Goal: Entertainment & Leisure: Browse casually

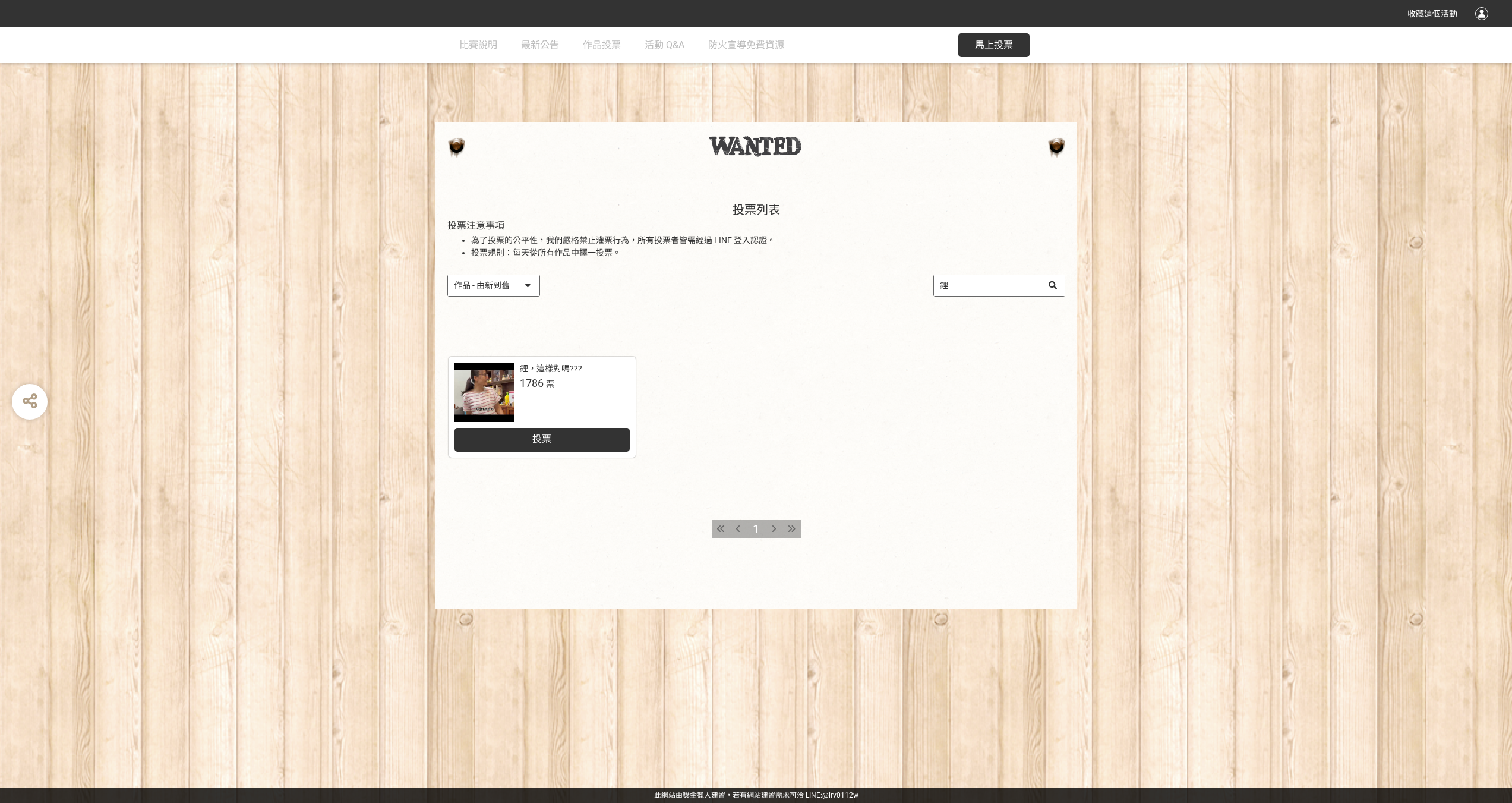
click at [528, 285] on select "作品 - 由新到舊 作品 - 由舊到新 票數 - 由多到少 票數 - 由少到多" at bounding box center [493, 285] width 91 height 21
select select "vote"
click at [448, 275] on select "作品 - 由新到舊 作品 - 由舊到新 票數 - 由多到少 票數 - 由少到多" at bounding box center [493, 285] width 91 height 21
click at [773, 528] on icon at bounding box center [774, 528] width 4 height 8
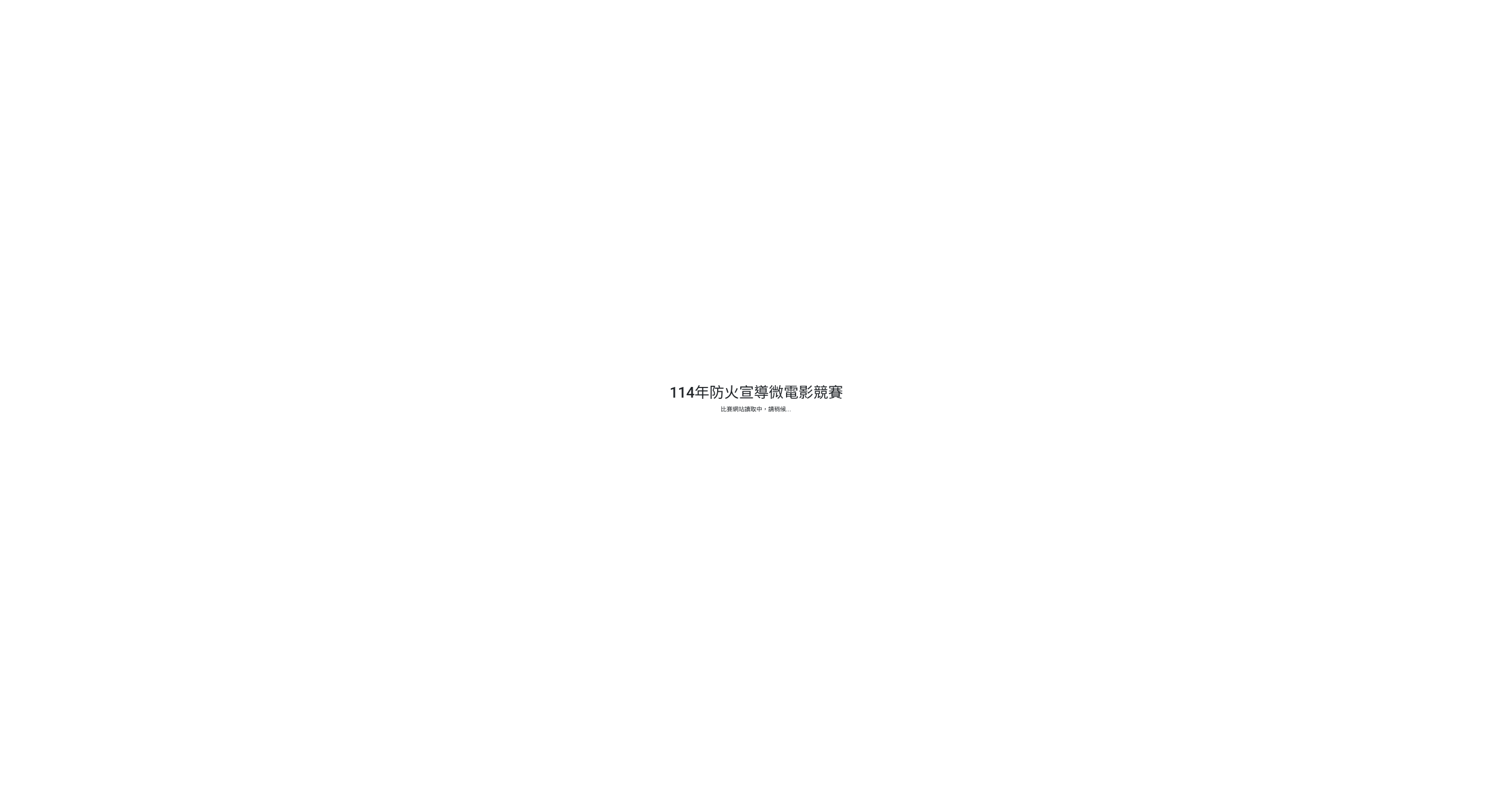
select select "vote"
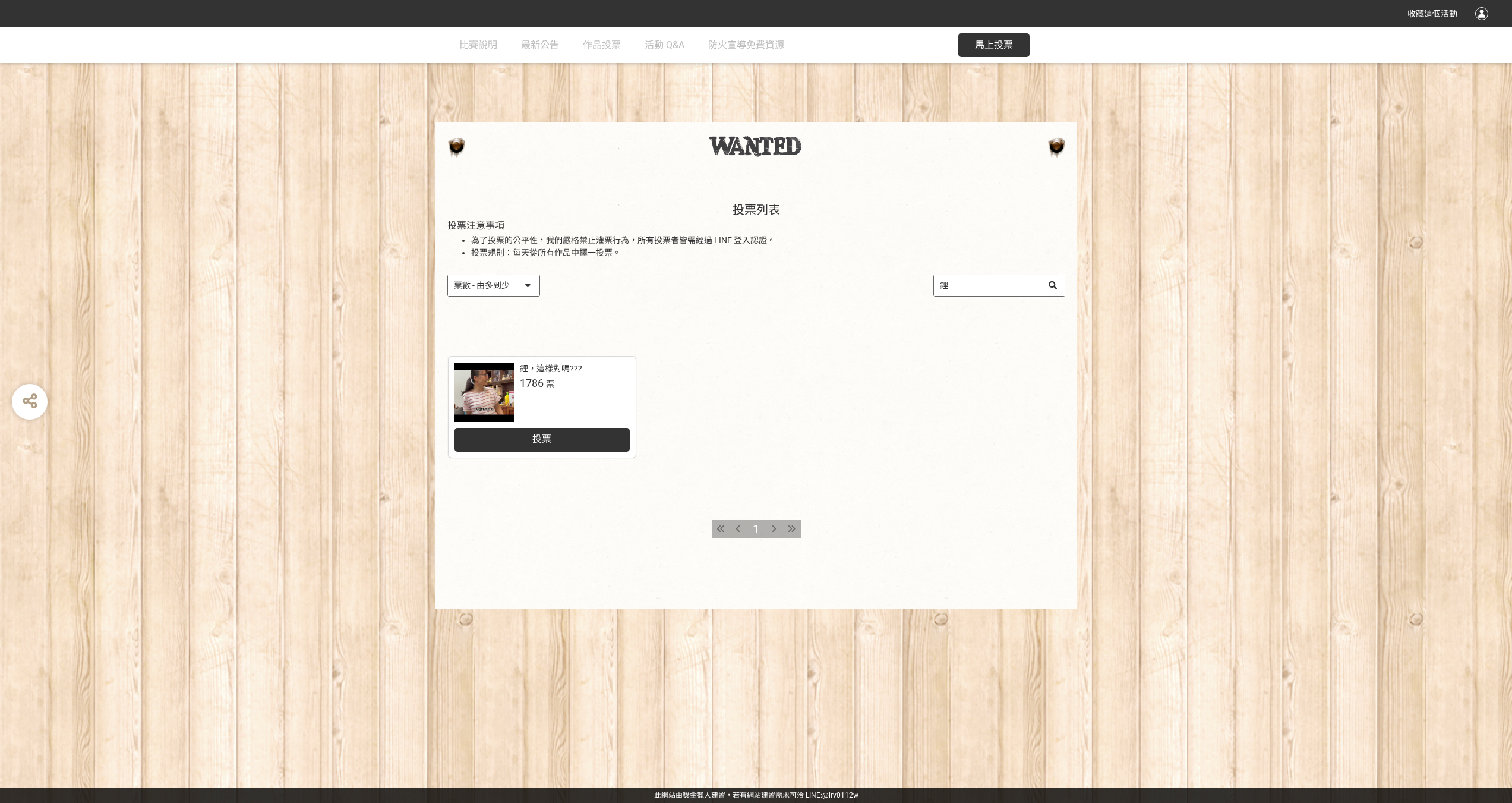
click at [743, 215] on h2 "投票列表" at bounding box center [756, 209] width 618 height 14
click at [522, 284] on select "作品 - 由新到舊 作品 - 由舊到新 票數 - 由多到少 票數 - 由少到多" at bounding box center [493, 285] width 91 height 21
drag, startPoint x: 802, startPoint y: 333, endPoint x: 800, endPoint y: 365, distance: 32.1
click at [802, 333] on div "投票列表 投票注意事項 為了投票的公平性，我們嚴格禁止灌票行為，所有投票者皆需經過 LINE 登入認證。 投票規則：每天從所有作品中擇一投票。 作品 - 由新…" at bounding box center [757, 261] width 642 height 165
click at [777, 526] on div at bounding box center [774, 528] width 18 height 18
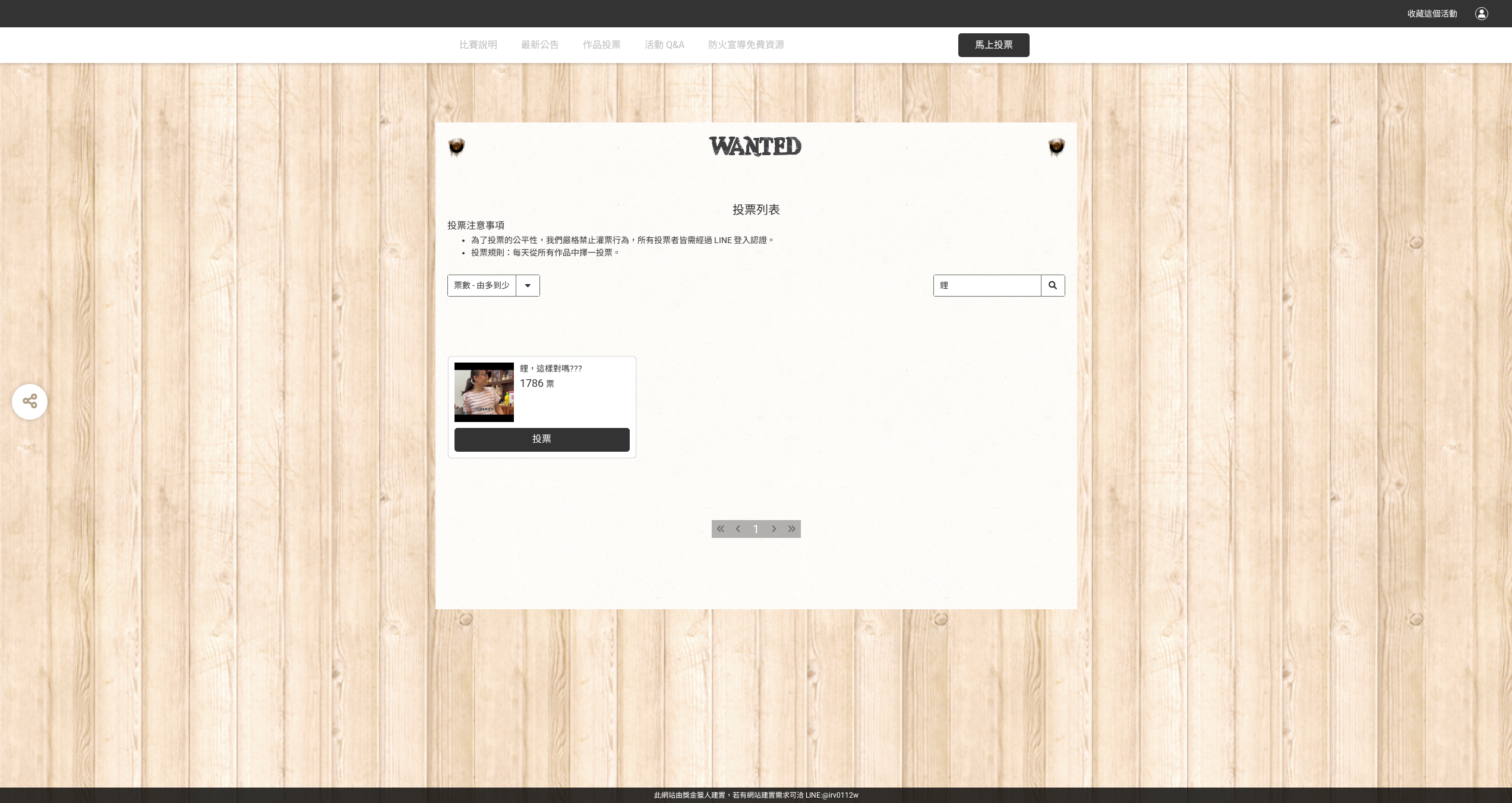
click at [794, 530] on icon at bounding box center [792, 528] width 8 height 8
click at [602, 39] on link "作品投票" at bounding box center [602, 45] width 38 height 36
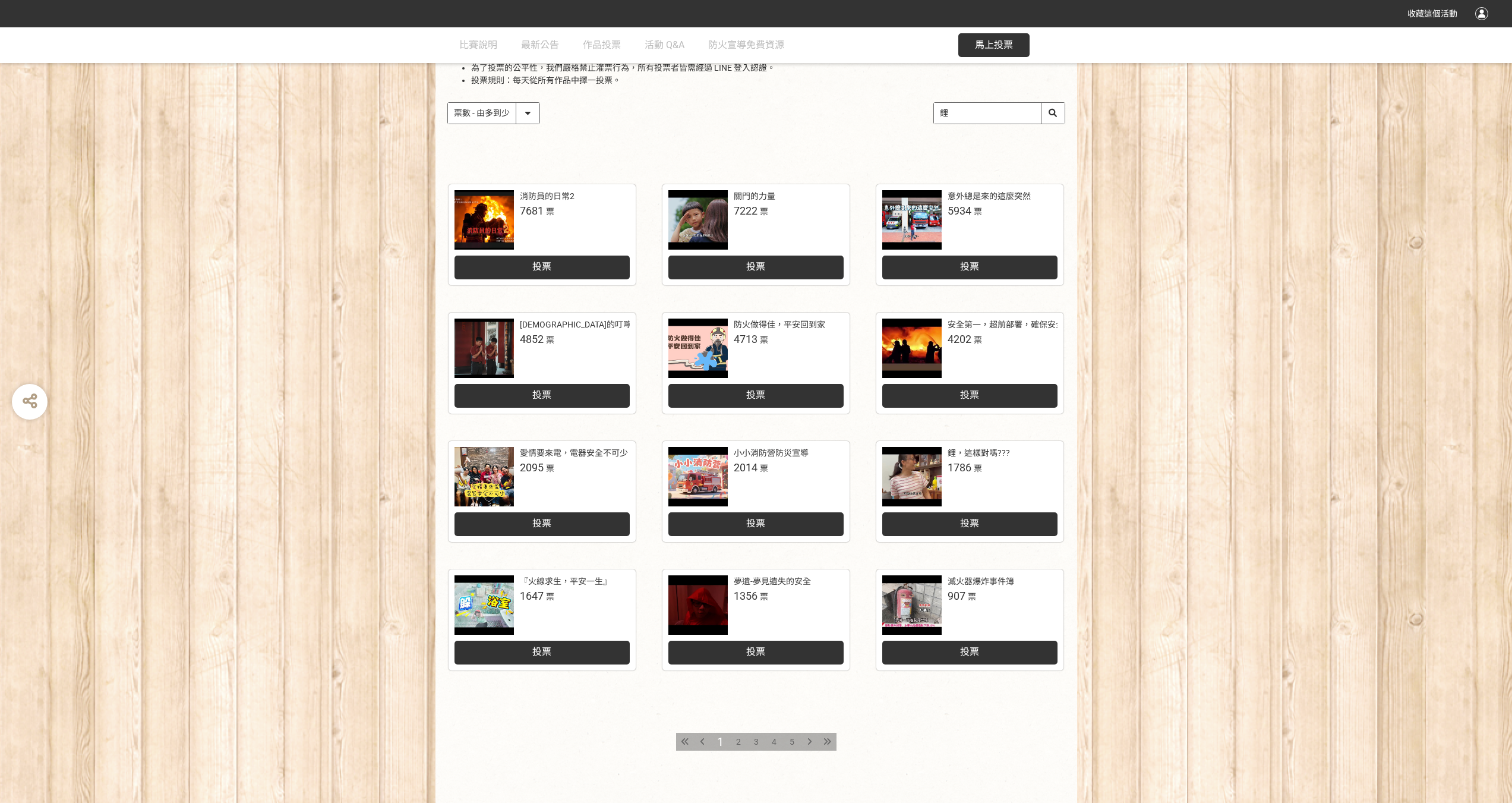
scroll to position [171, 0]
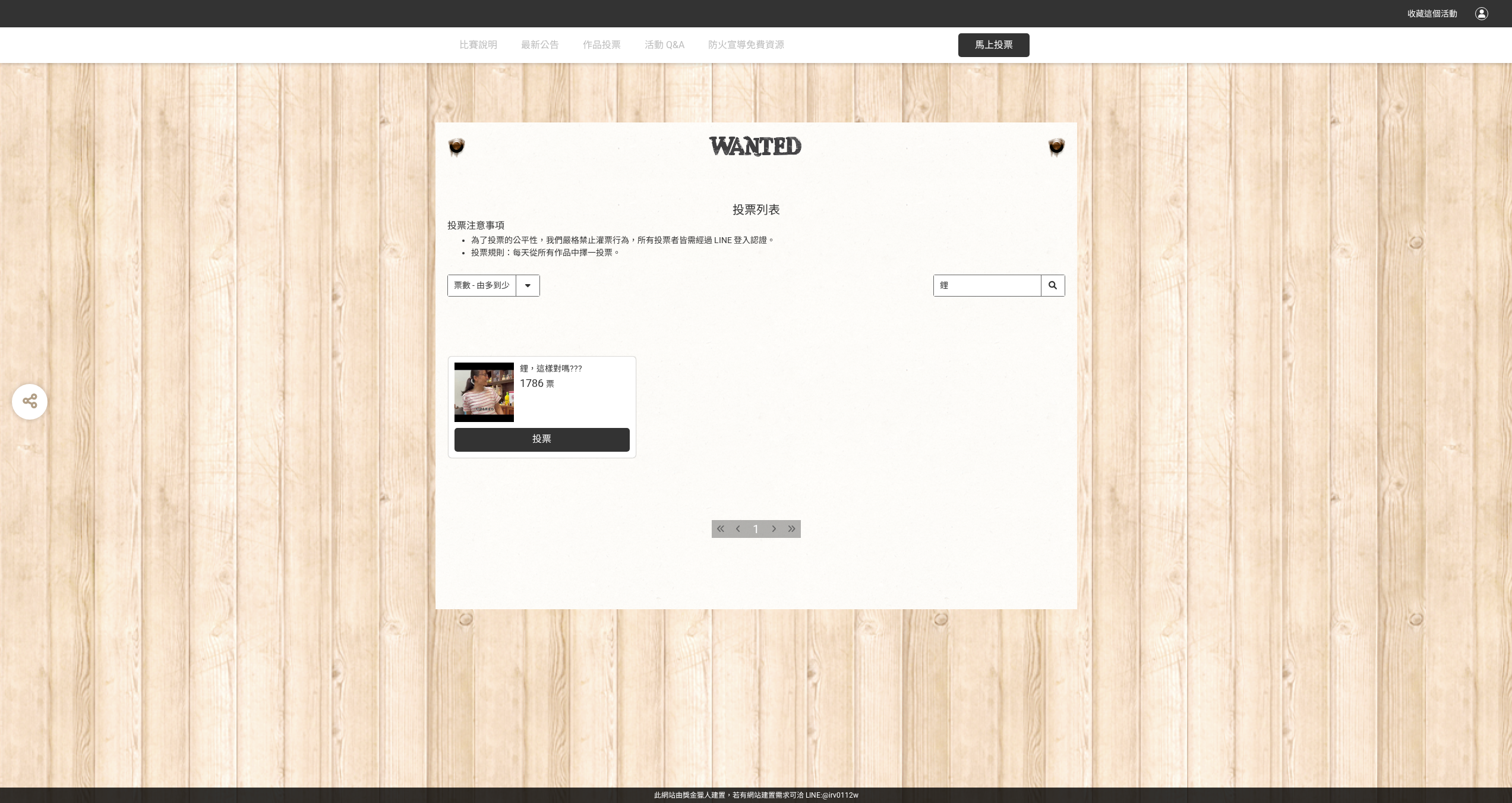
click at [757, 210] on h2 "投票列表" at bounding box center [756, 209] width 618 height 14
click at [527, 282] on select "作品 - 由新到舊 作品 - 由舊到新 票數 - 由多到少 票數 - 由少到多" at bounding box center [493, 285] width 91 height 21
click at [598, 43] on span "作品投票" at bounding box center [602, 44] width 38 height 11
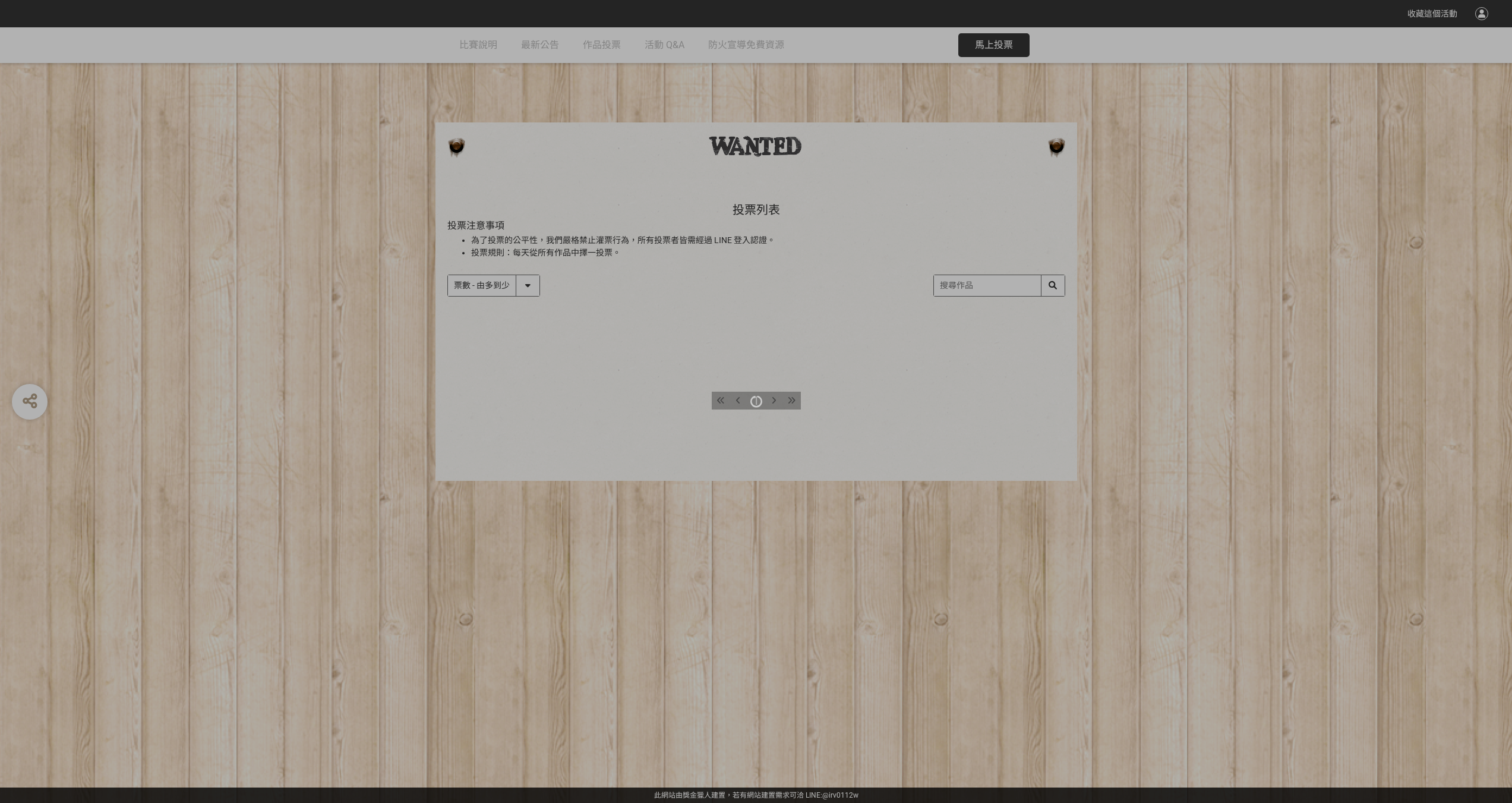
select select "vote"
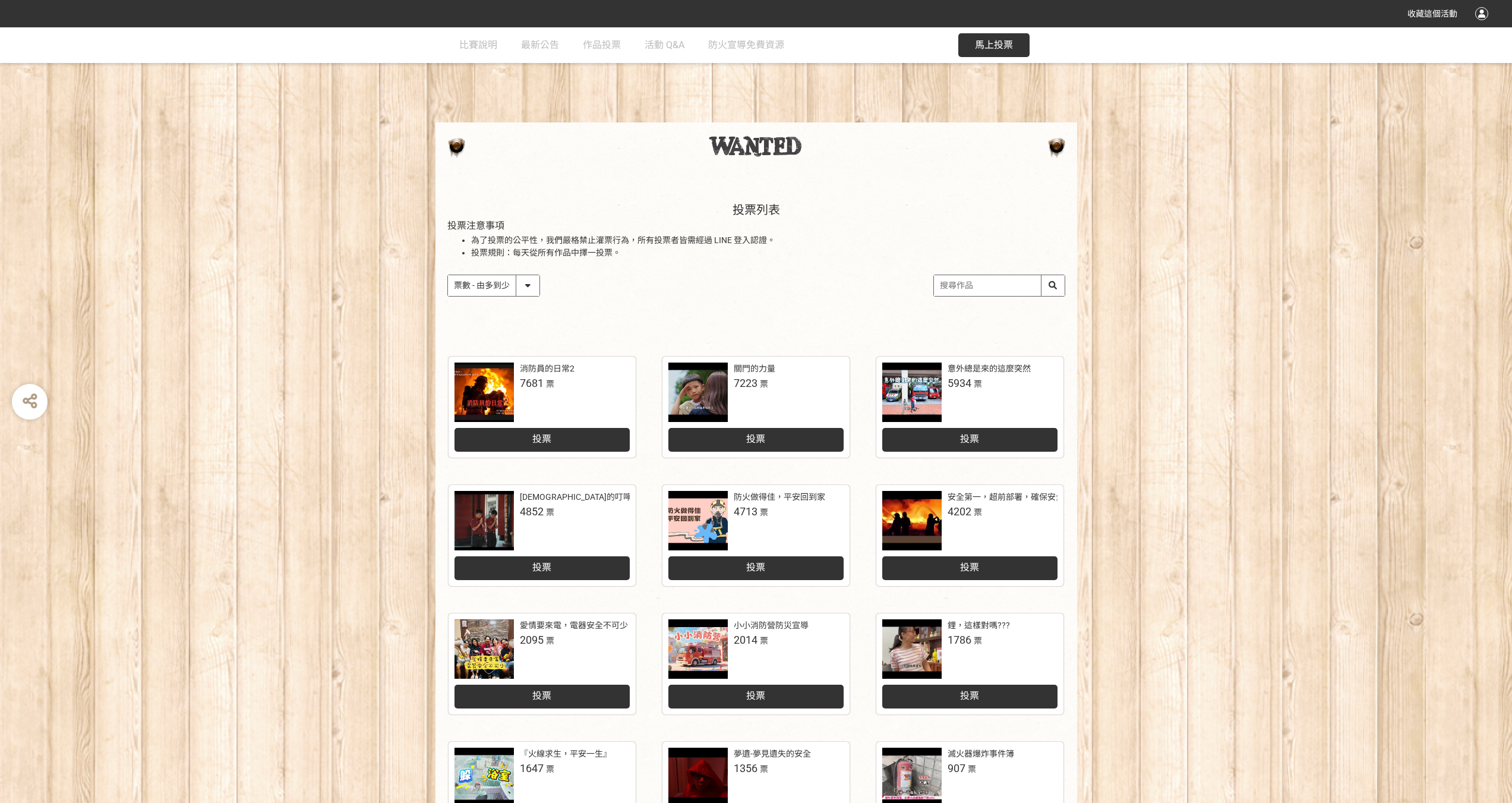
click at [369, 133] on div at bounding box center [756, 150] width 1512 height 56
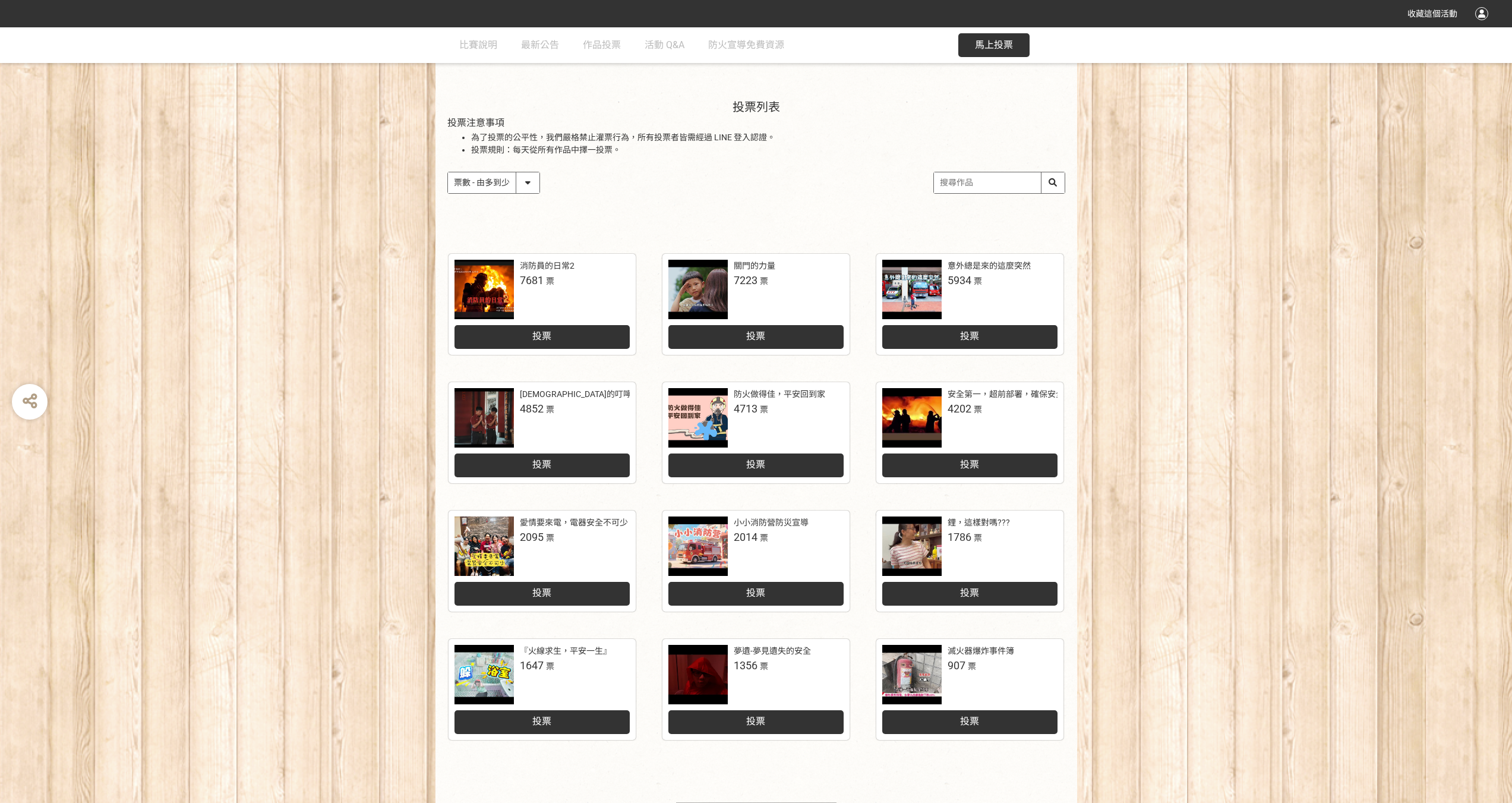
scroll to position [119, 0]
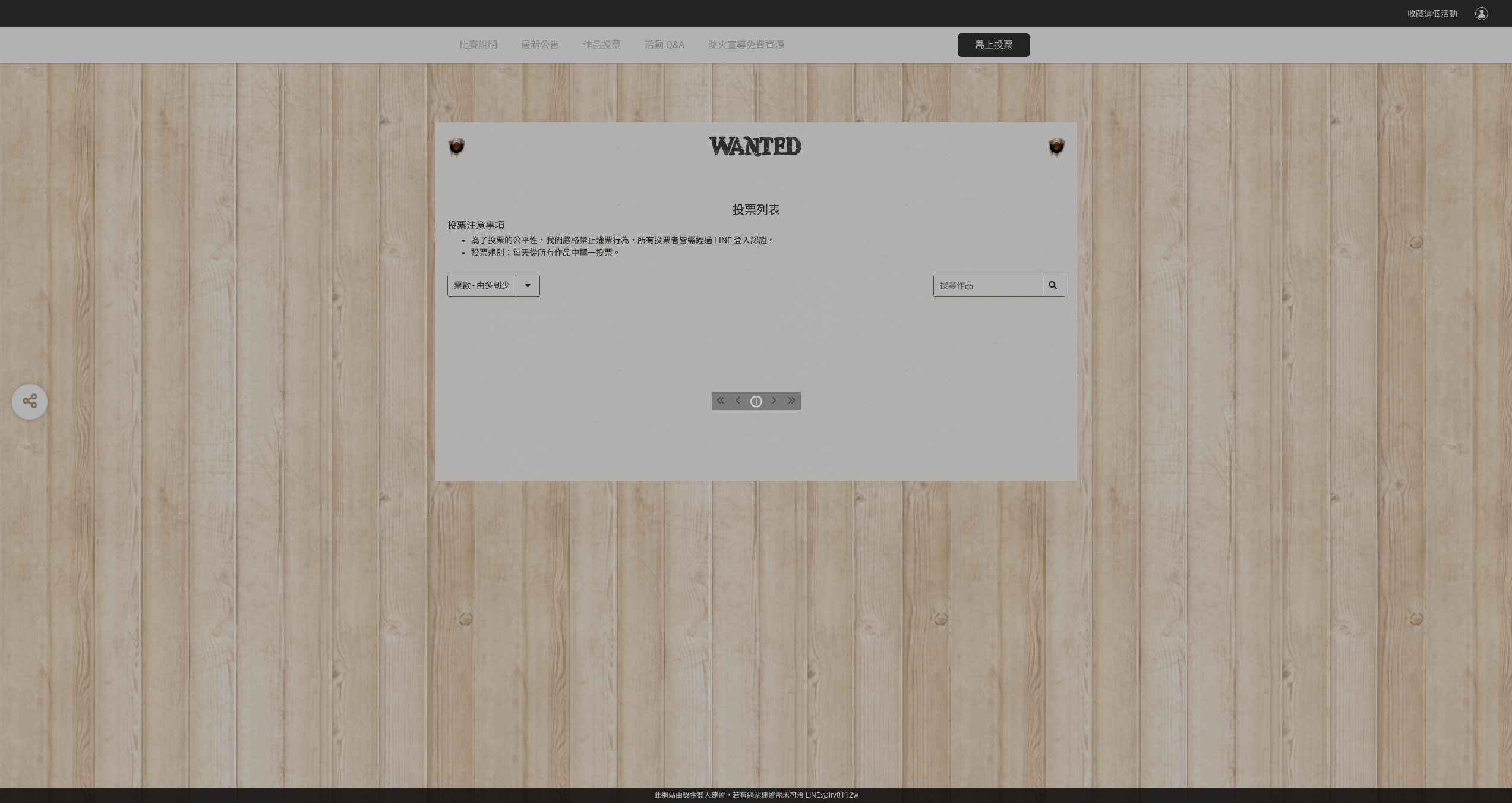
select select "vote"
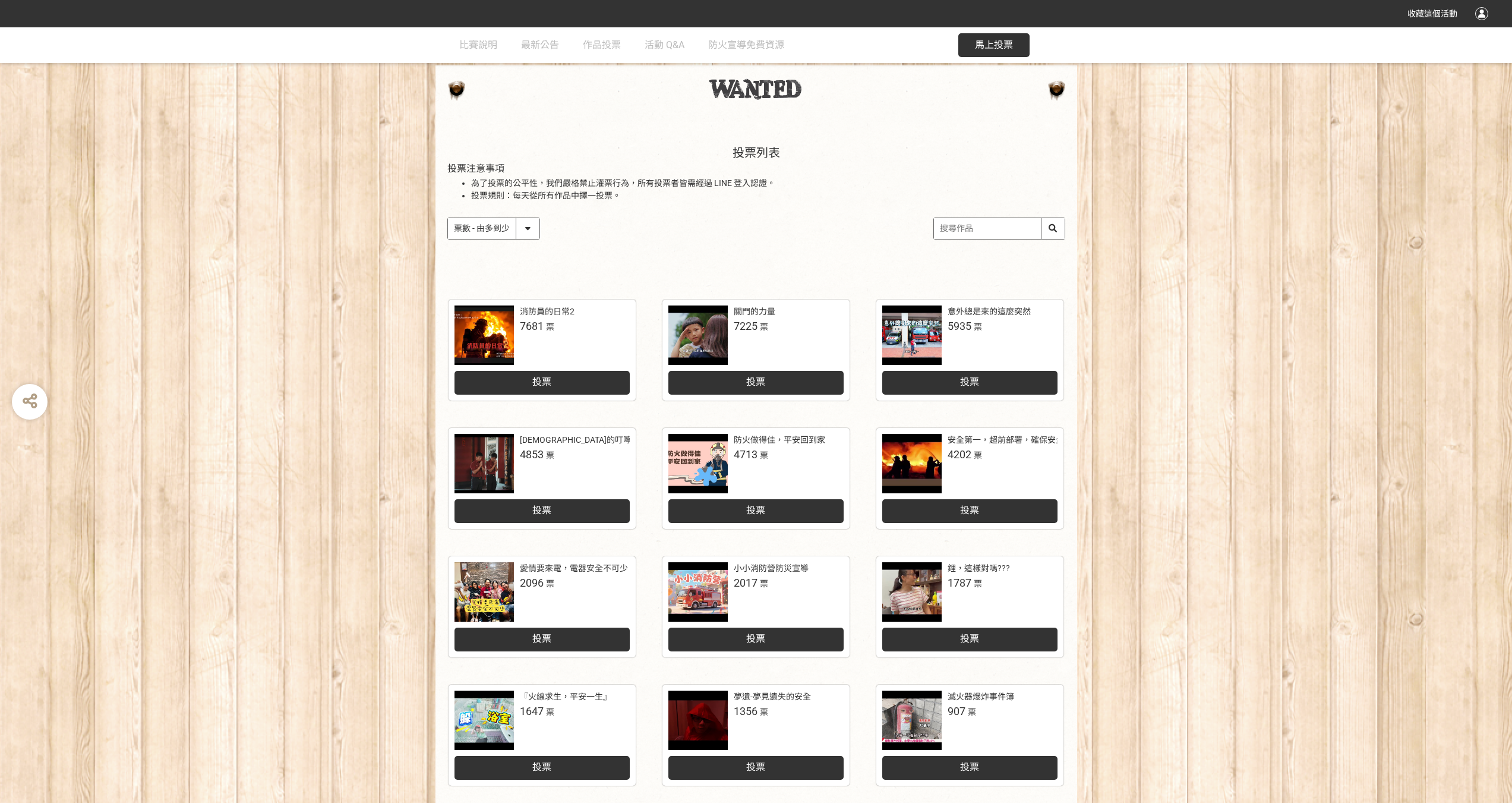
scroll to position [60, 0]
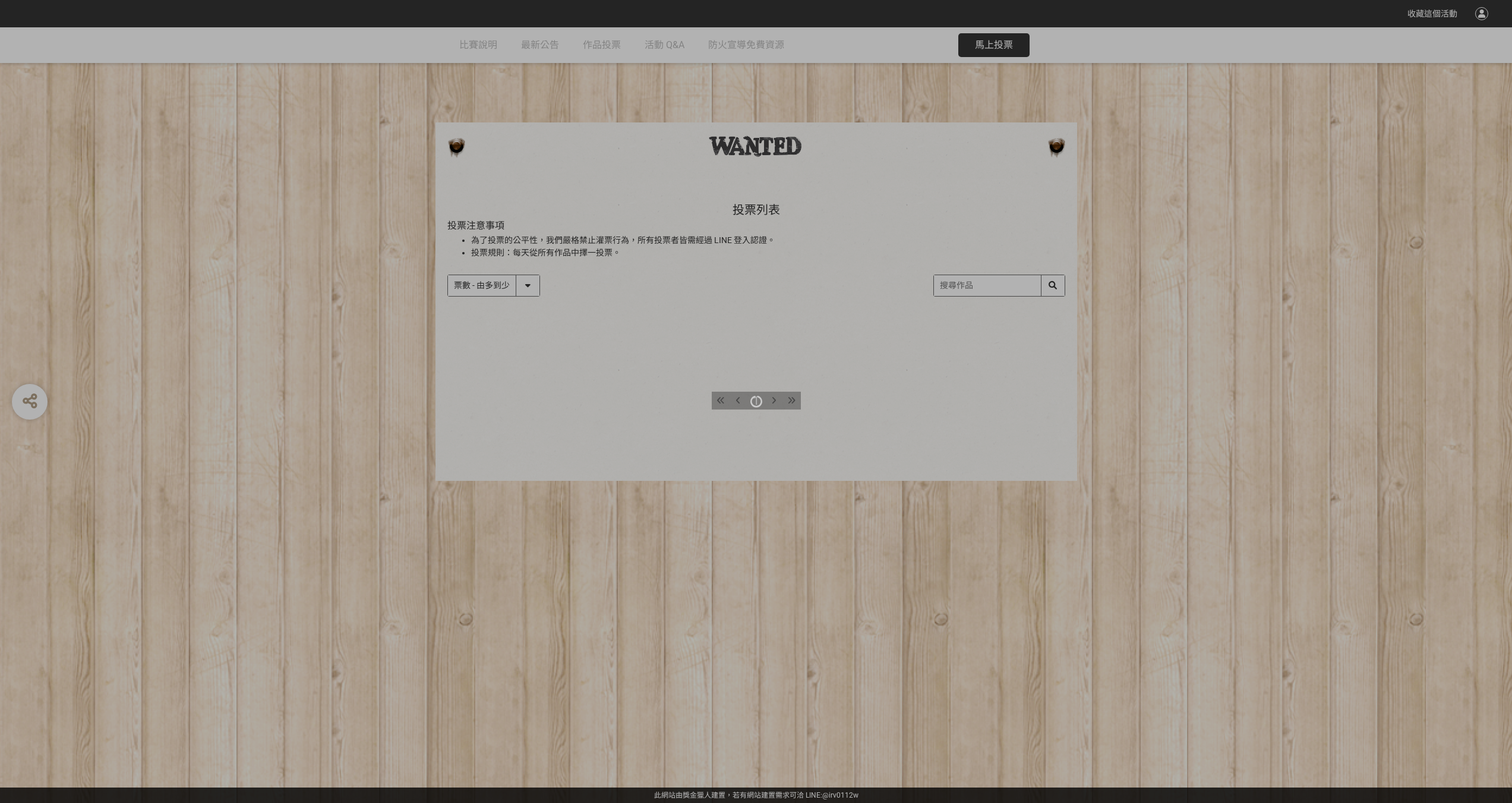
select select "vote"
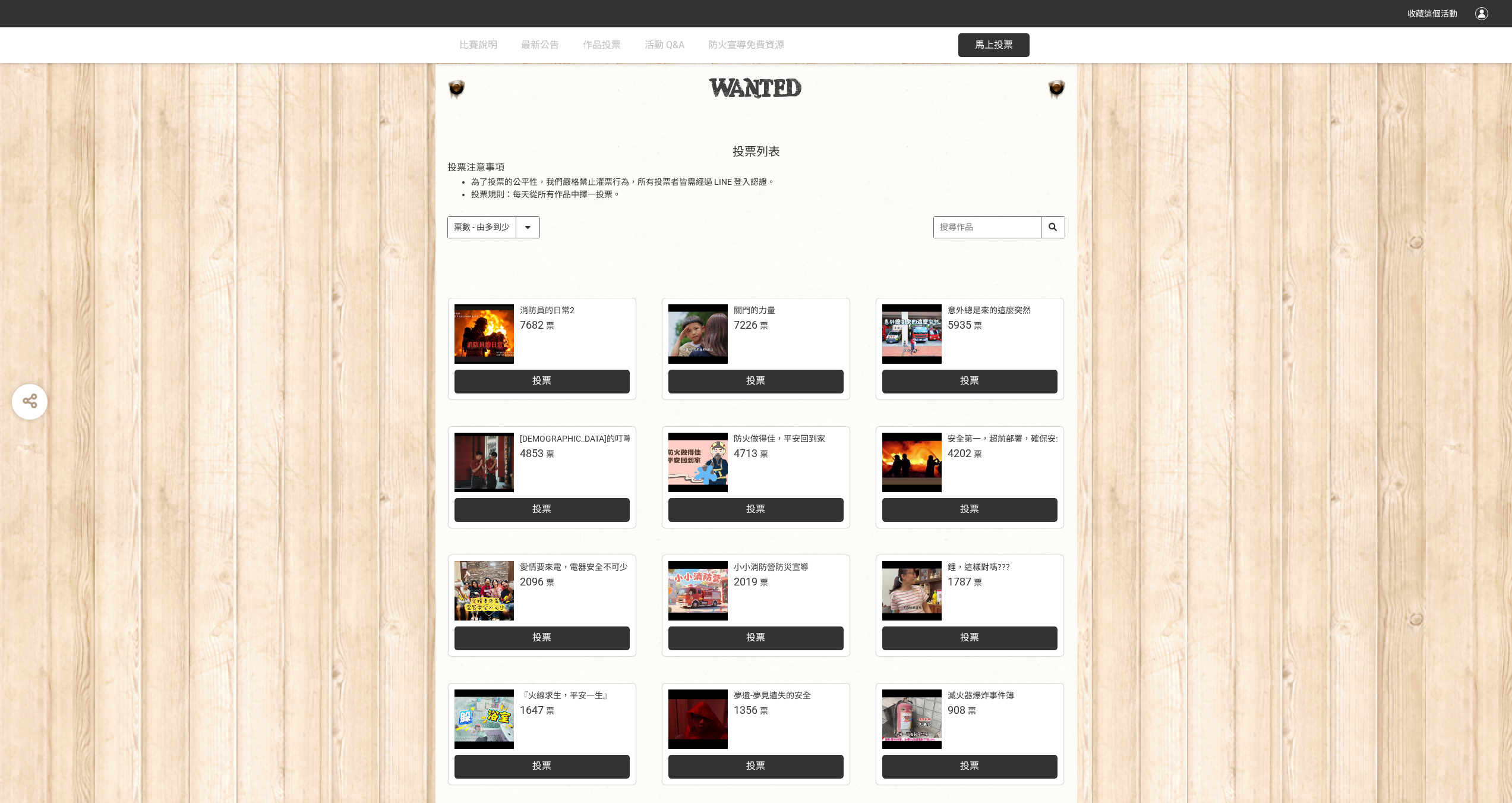
scroll to position [230, 0]
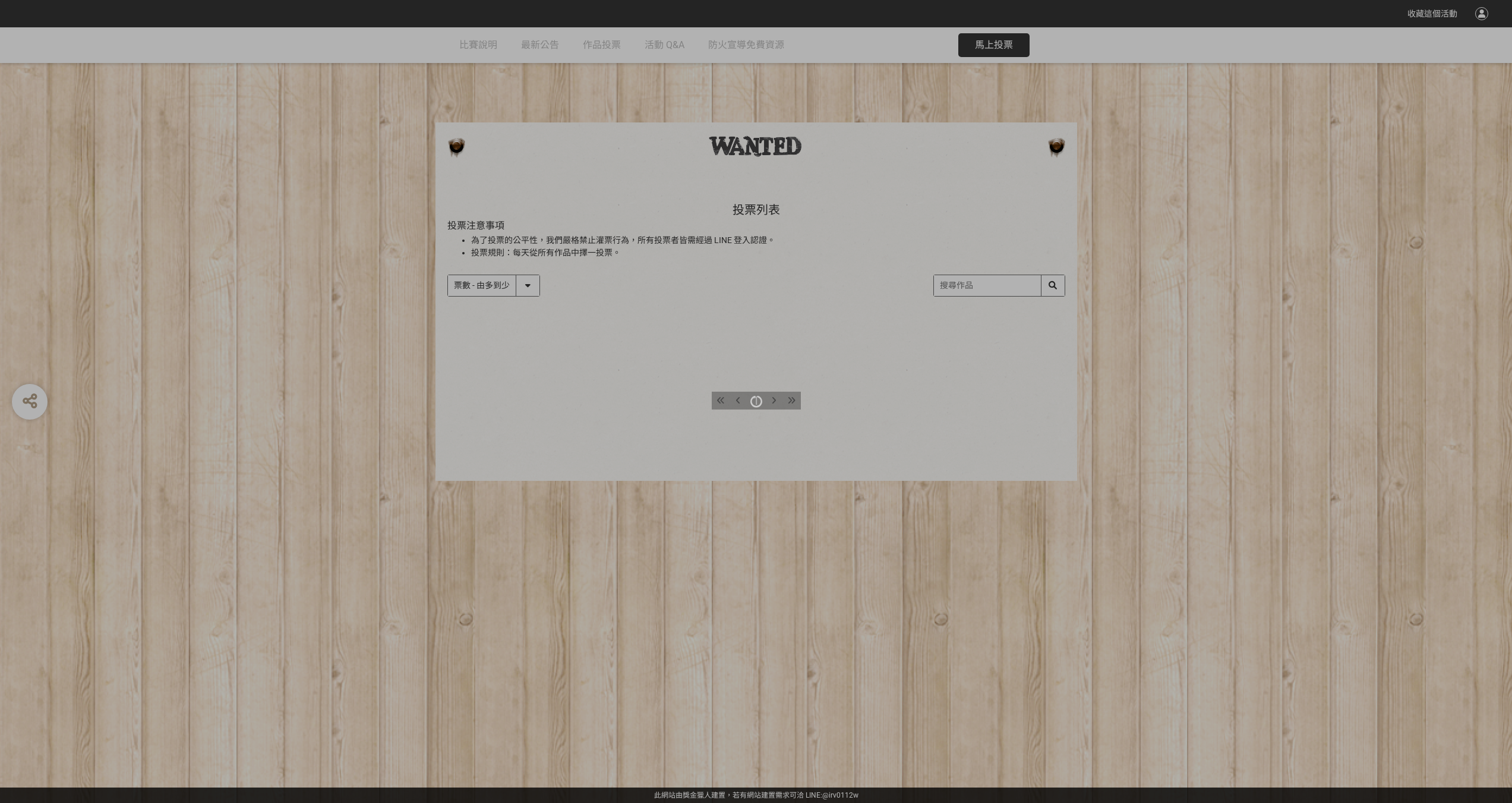
select select "vote"
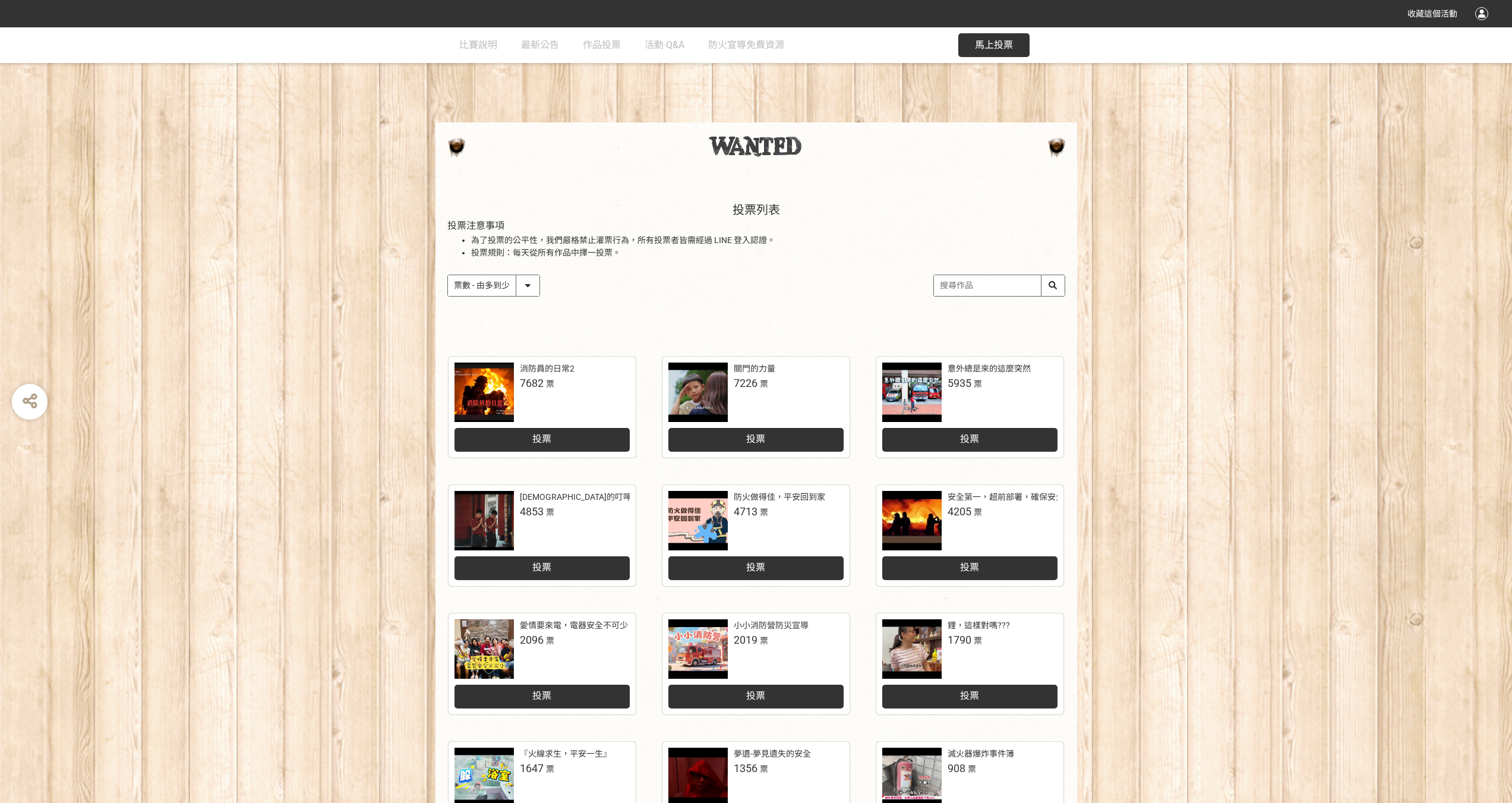
scroll to position [230, 0]
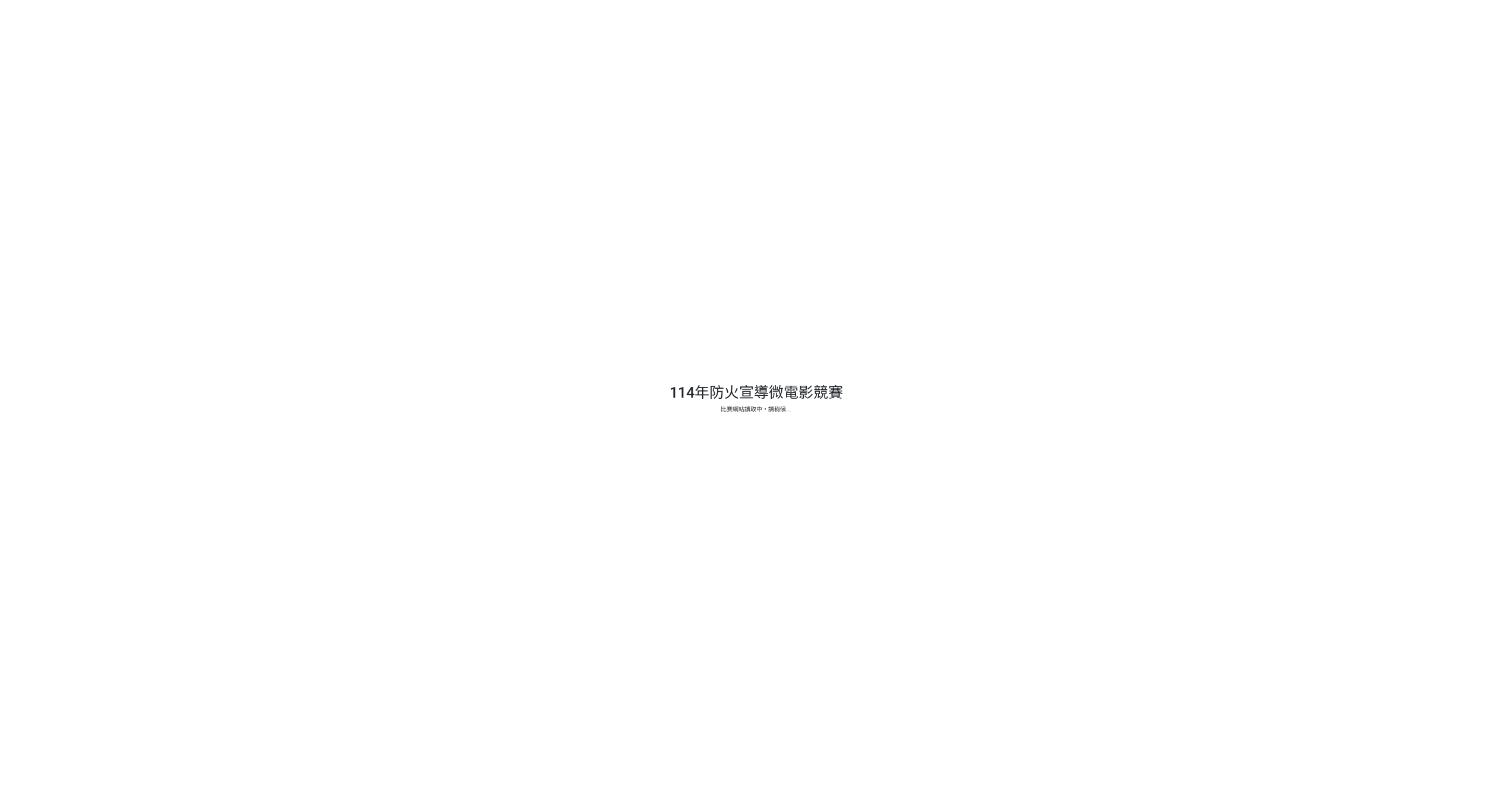
select select "vote"
